Goal: Find specific page/section: Find specific page/section

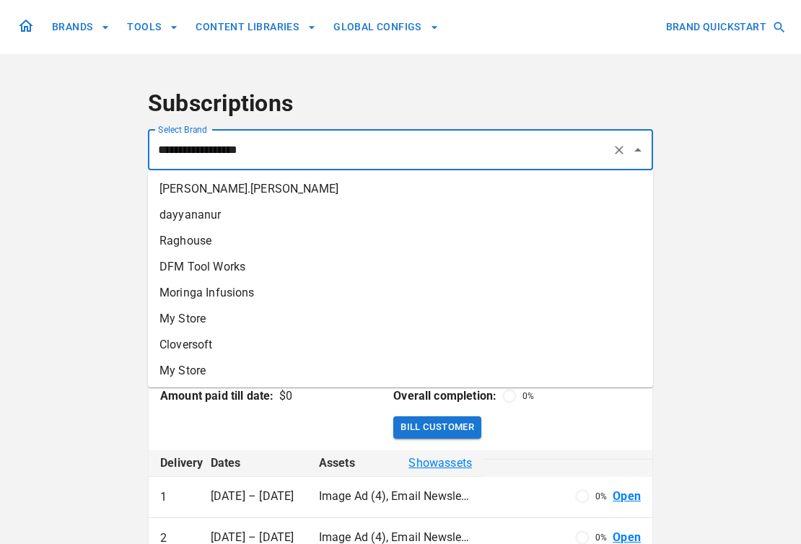
click at [380, 147] on input "**********" at bounding box center [379, 149] width 451 height 27
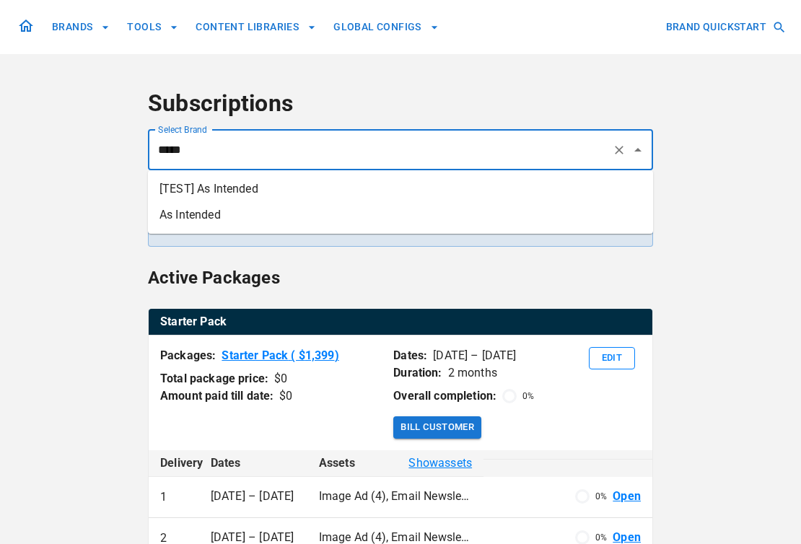
click at [340, 211] on li "As Intended" at bounding box center [400, 215] width 505 height 26
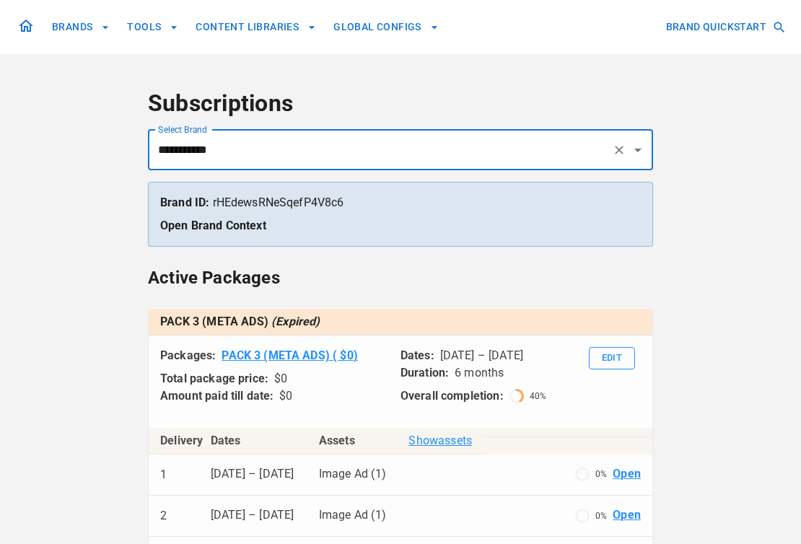
scroll to position [241, 0]
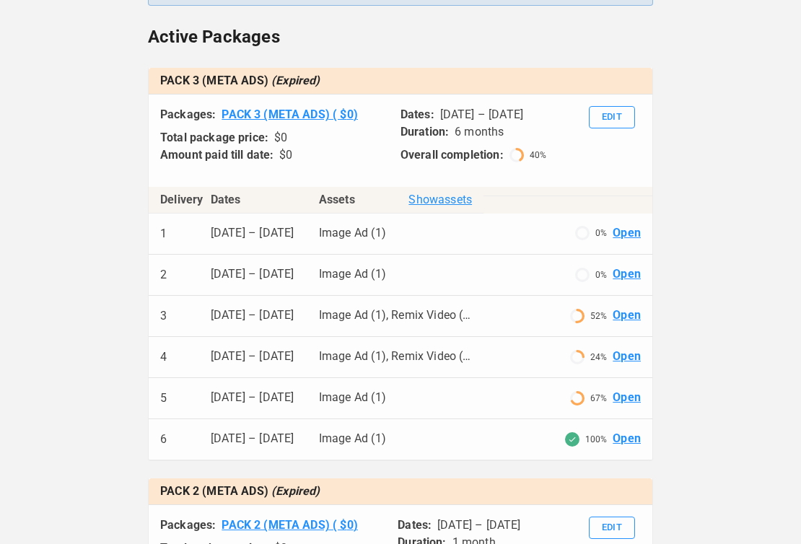
type input "**********"
